Goal: Navigation & Orientation: Find specific page/section

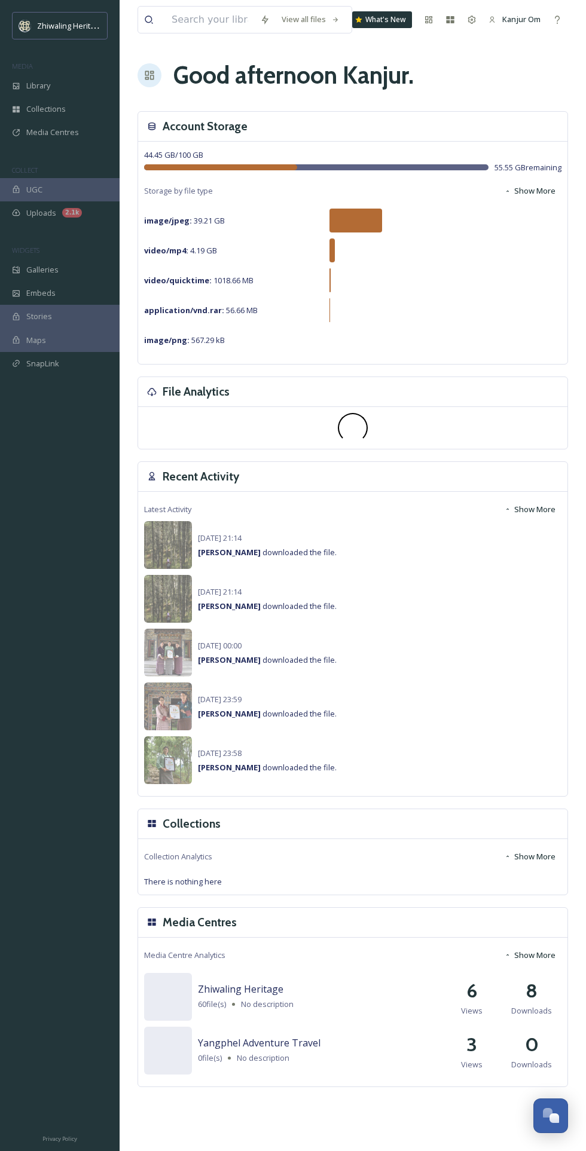
scroll to position [320, 0]
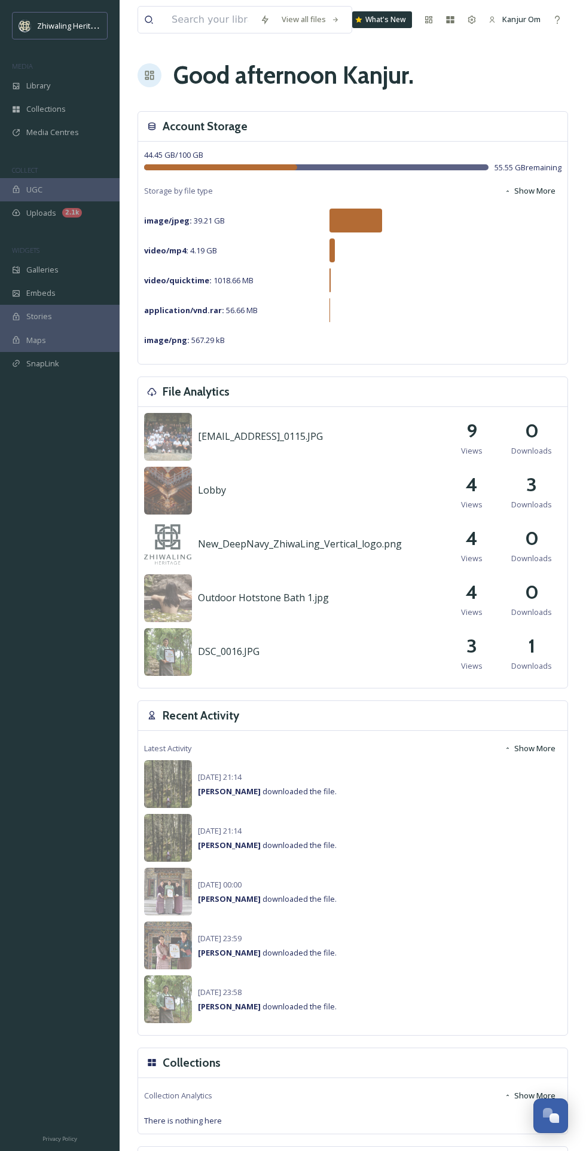
click at [54, 214] on span "Uploads" at bounding box center [41, 212] width 30 height 11
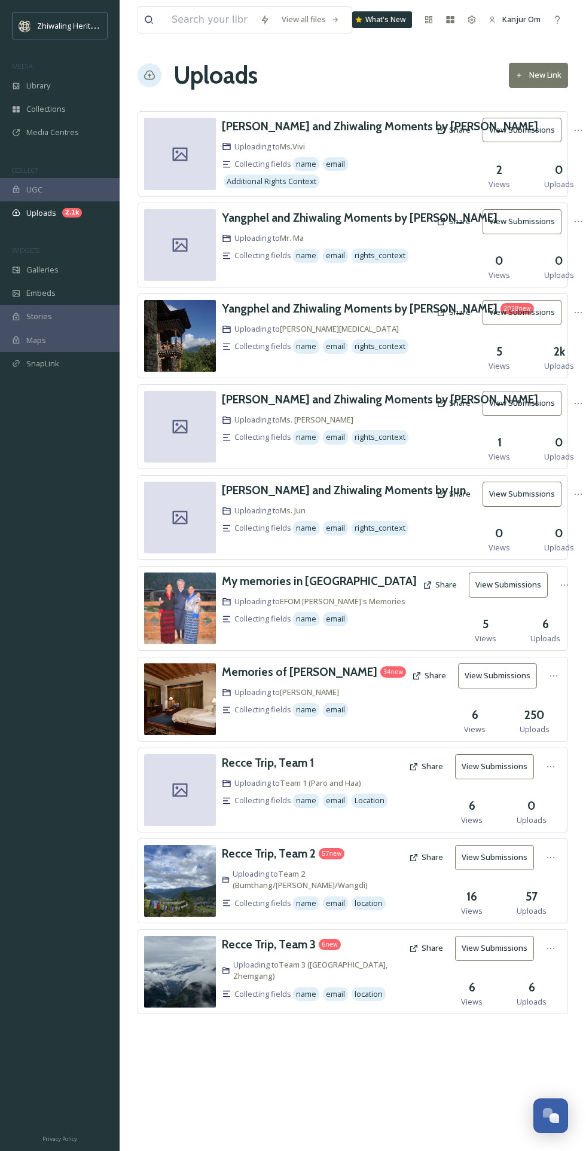
click at [297, 306] on h3 "Yangphel and Zhiwaling Moments by [PERSON_NAME]" at bounding box center [360, 308] width 276 height 14
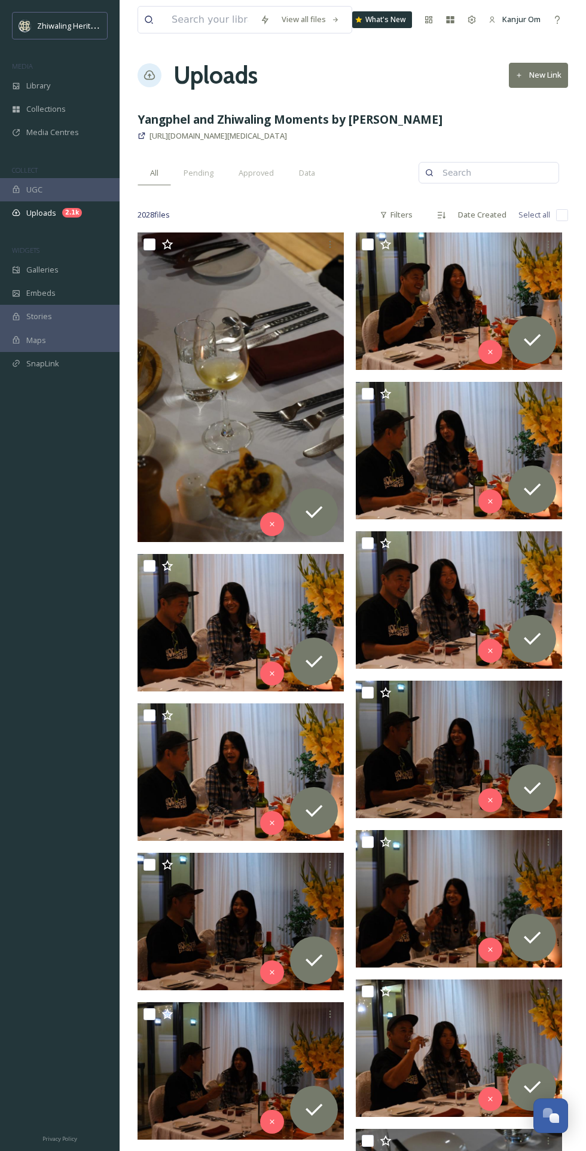
scroll to position [355, 0]
